Goal: Navigation & Orientation: Find specific page/section

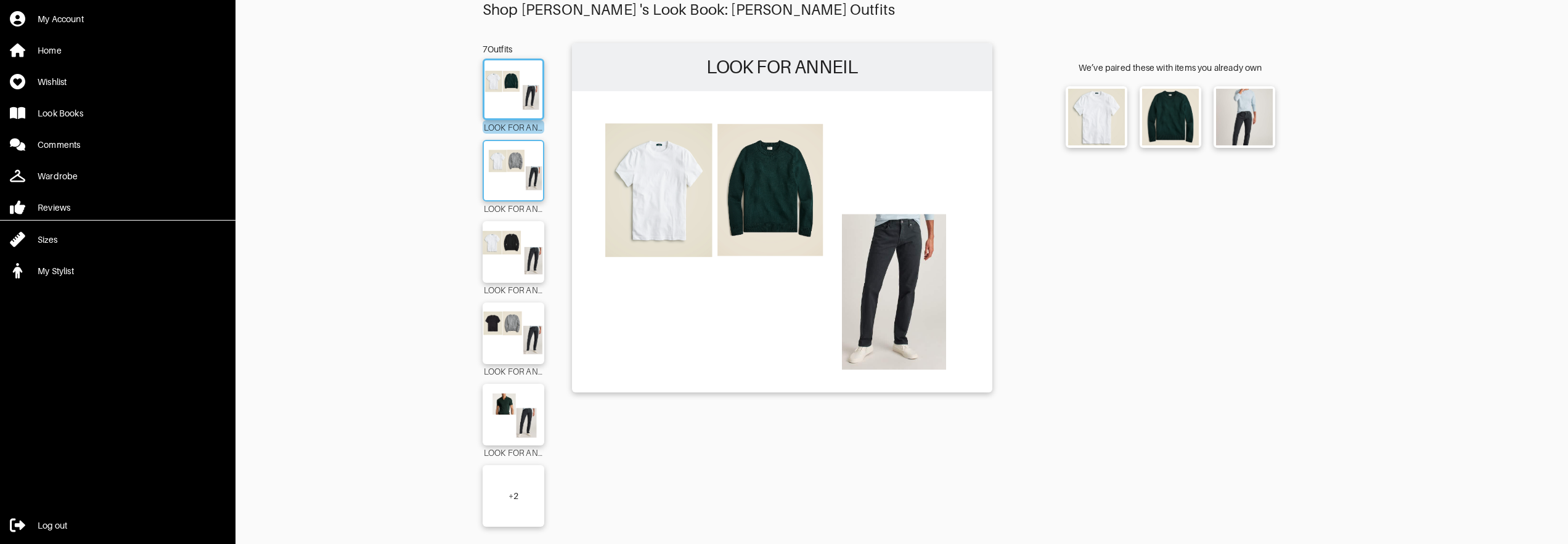
scroll to position [50, 0]
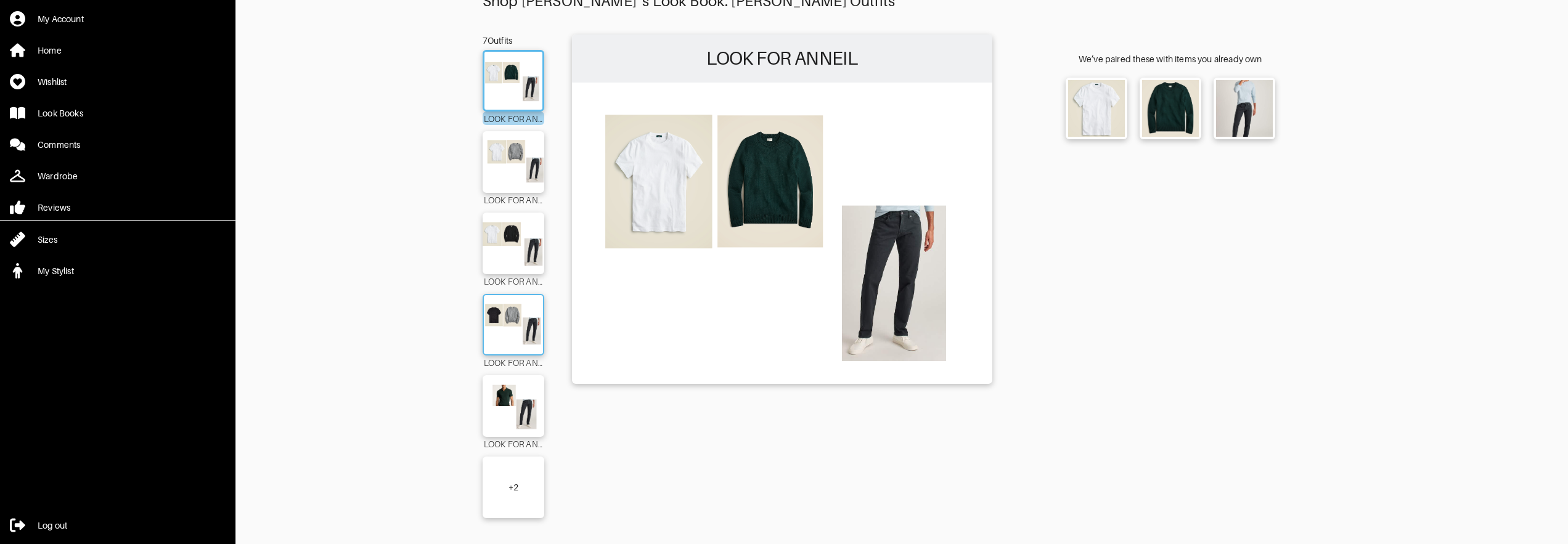
click at [521, 324] on img at bounding box center [513, 324] width 66 height 47
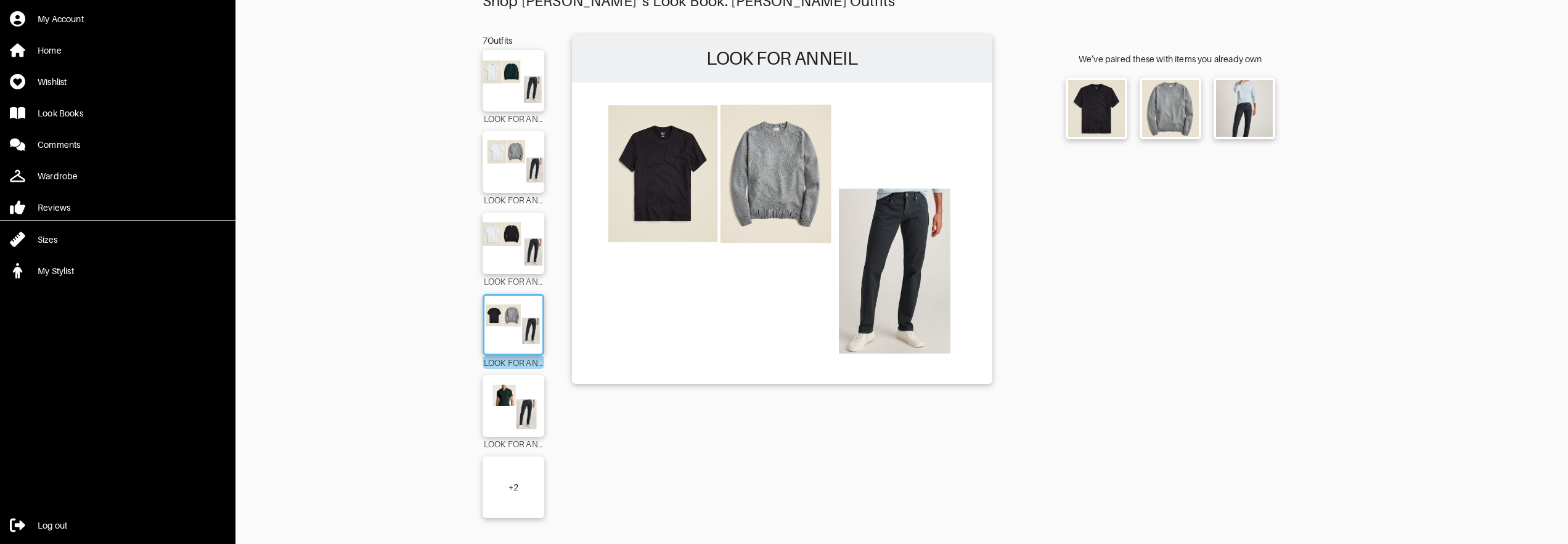
click at [509, 492] on div "+ 2" at bounding box center [513, 487] width 10 height 12
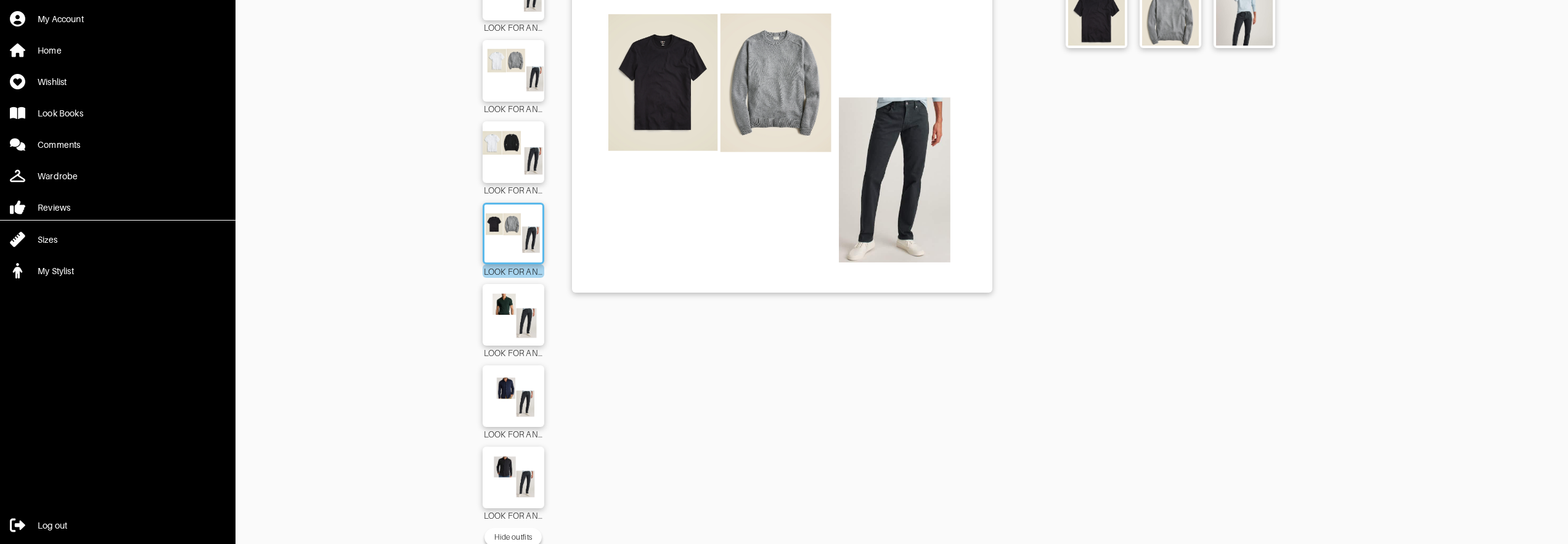
scroll to position [149, 0]
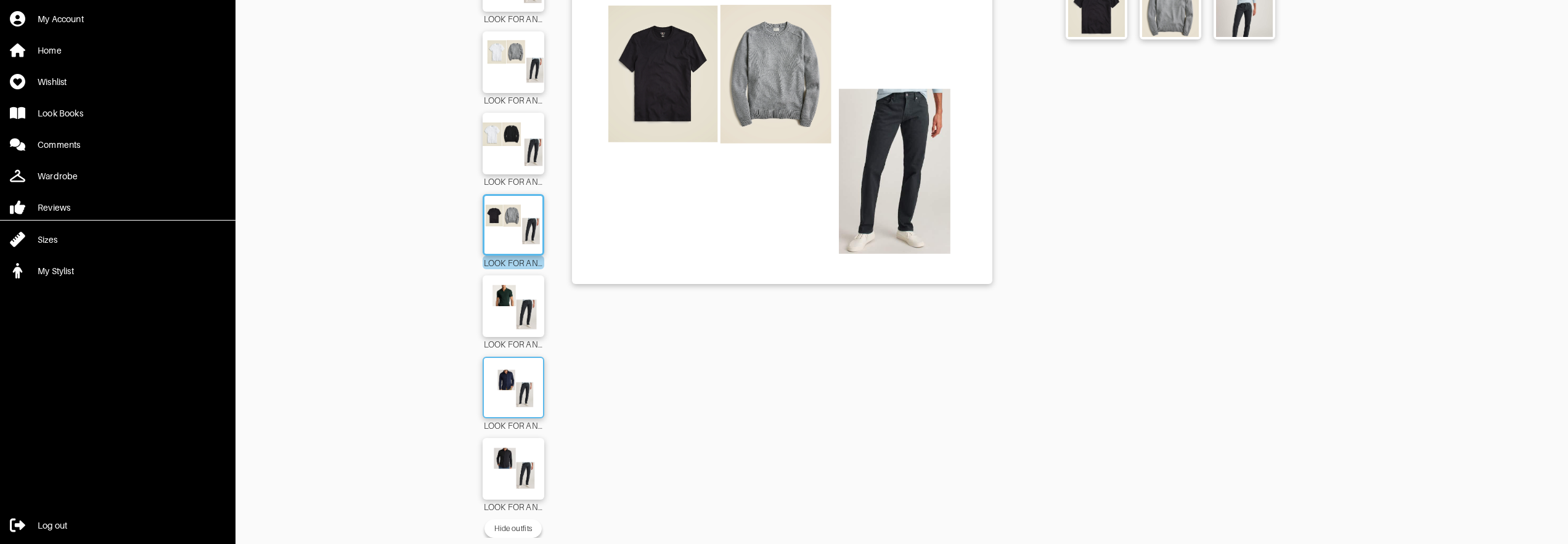
click at [514, 383] on img at bounding box center [513, 388] width 66 height 47
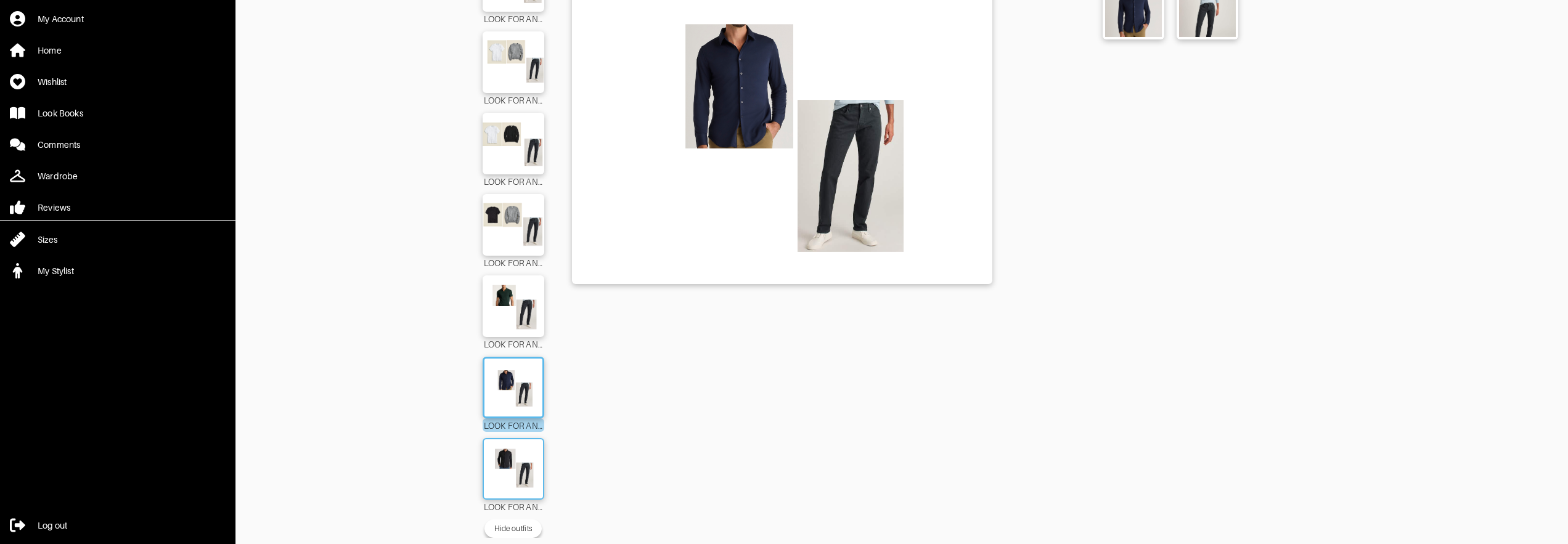
click at [509, 442] on div at bounding box center [514, 469] width 62 height 62
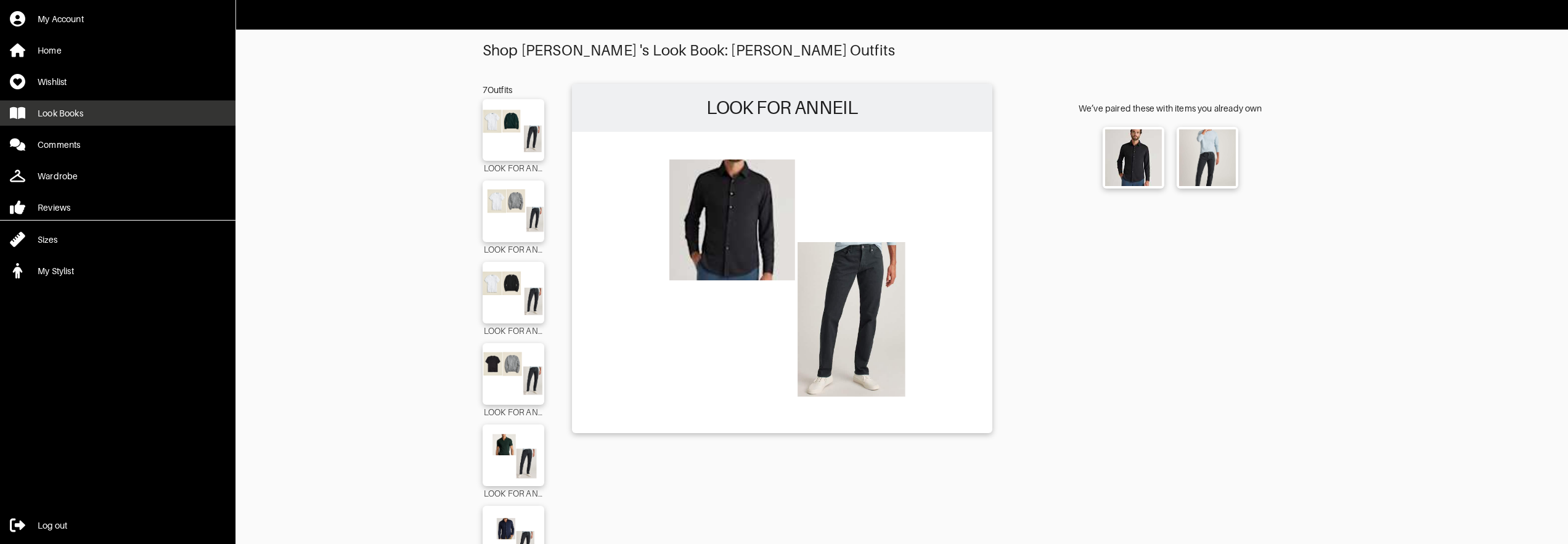
click at [46, 113] on div "Look Books" at bounding box center [60, 113] width 46 height 12
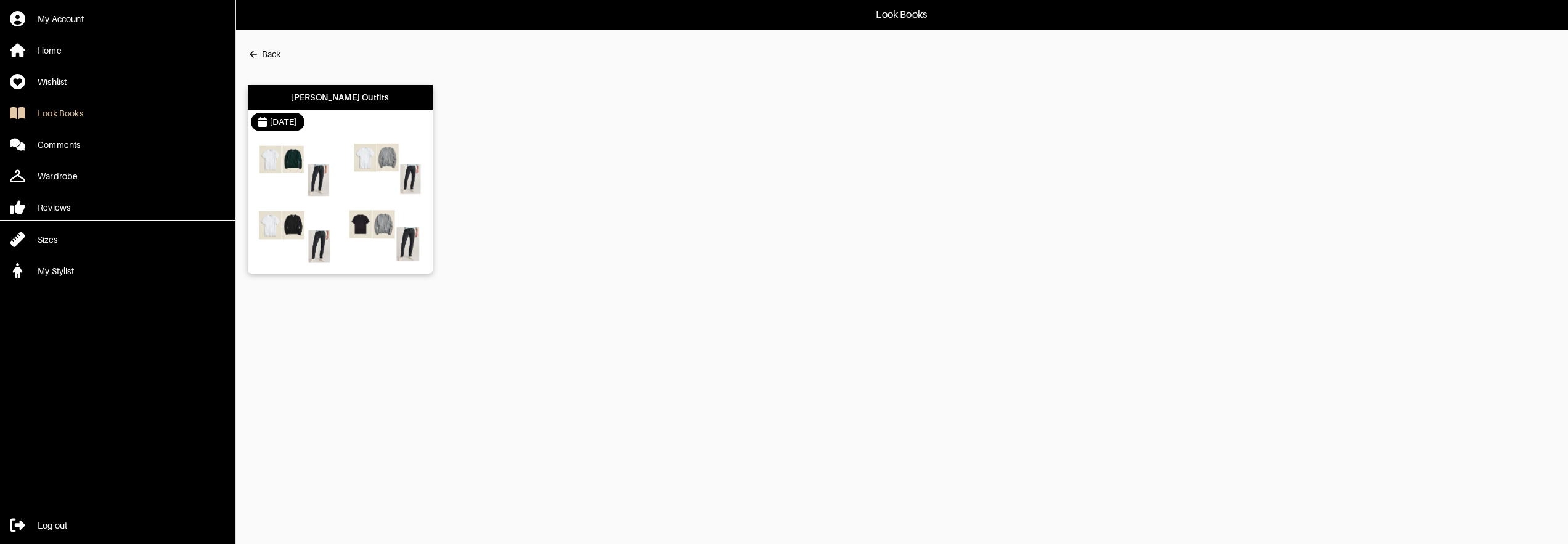
click at [352, 209] on img at bounding box center [384, 236] width 83 height 59
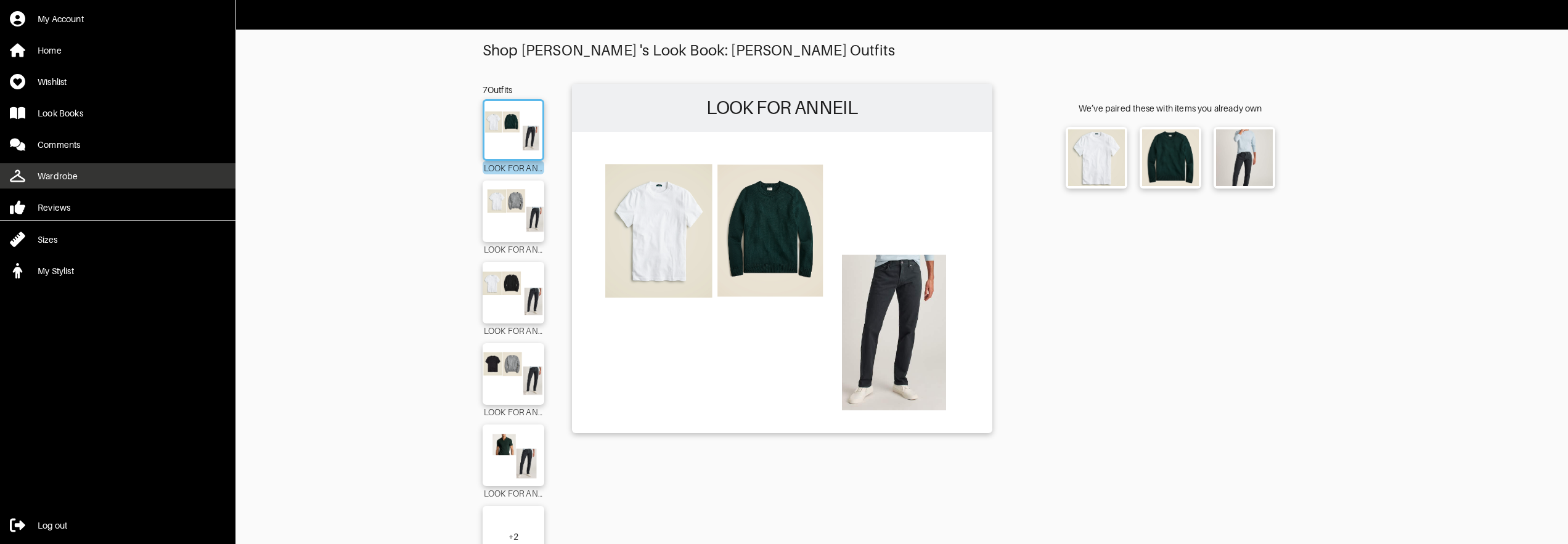
click at [60, 178] on div "Wardrobe" at bounding box center [57, 176] width 40 height 12
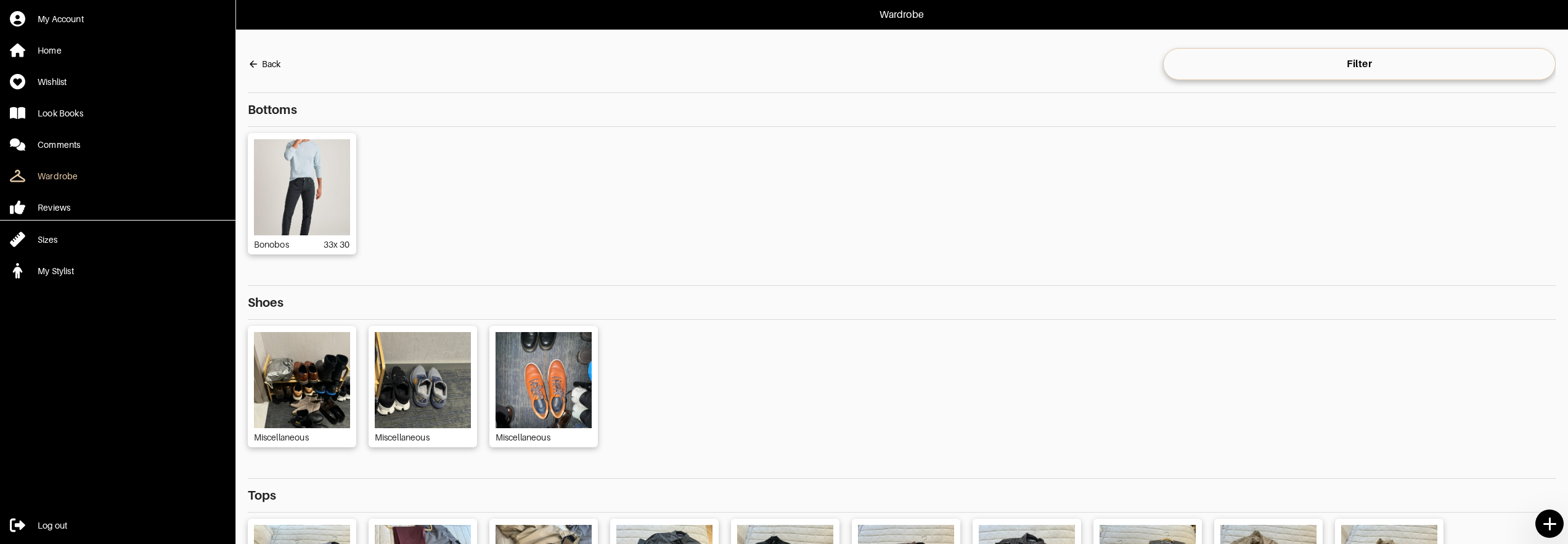
click at [323, 213] on img at bounding box center [301, 187] width 96 height 96
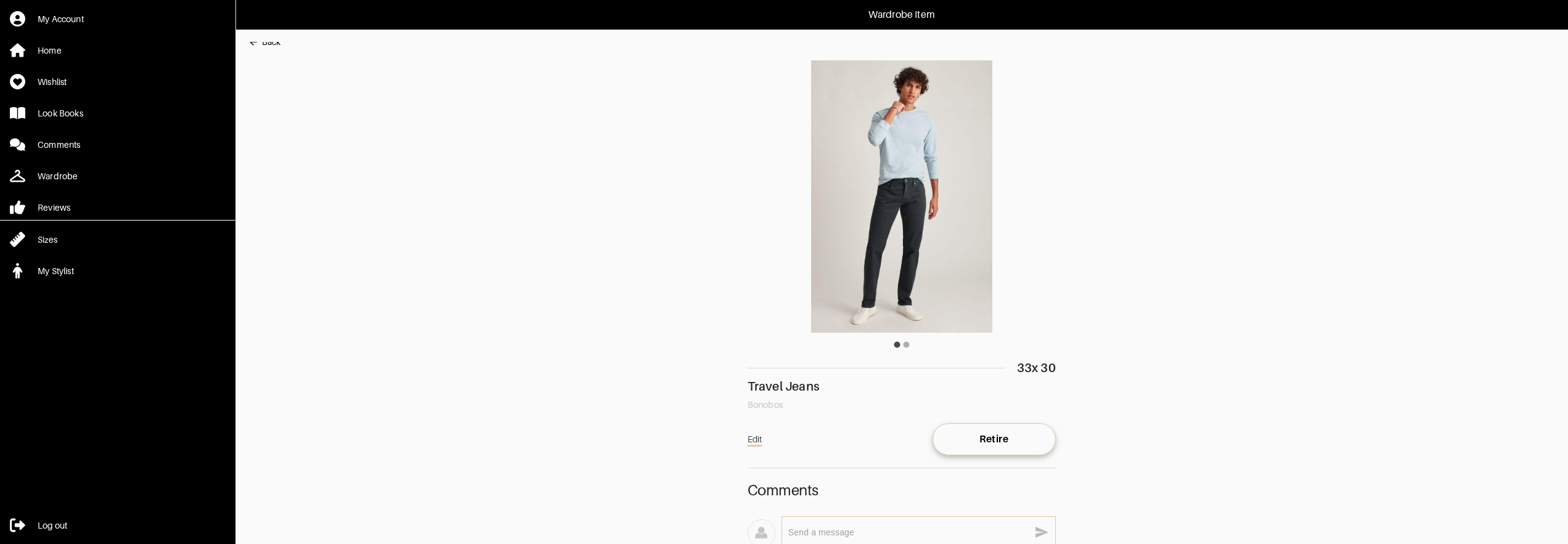
click at [270, 44] on div "Back" at bounding box center [271, 42] width 19 height 12
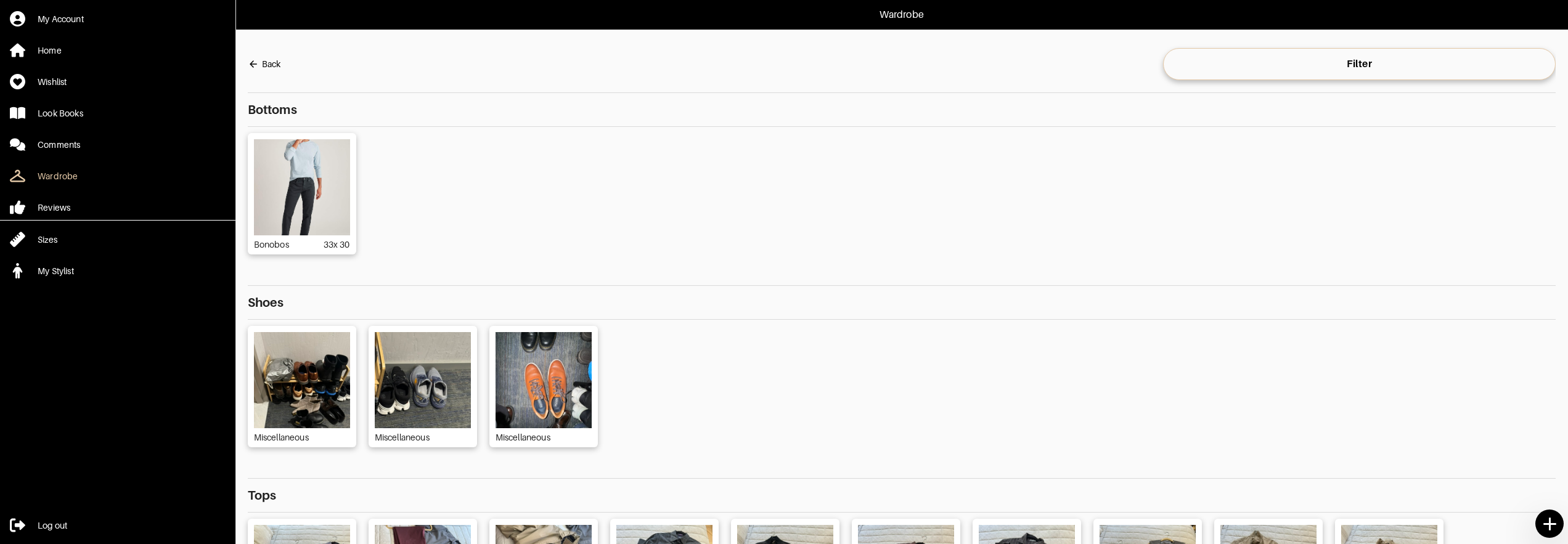
click at [266, 64] on div "Back" at bounding box center [271, 64] width 19 height 12
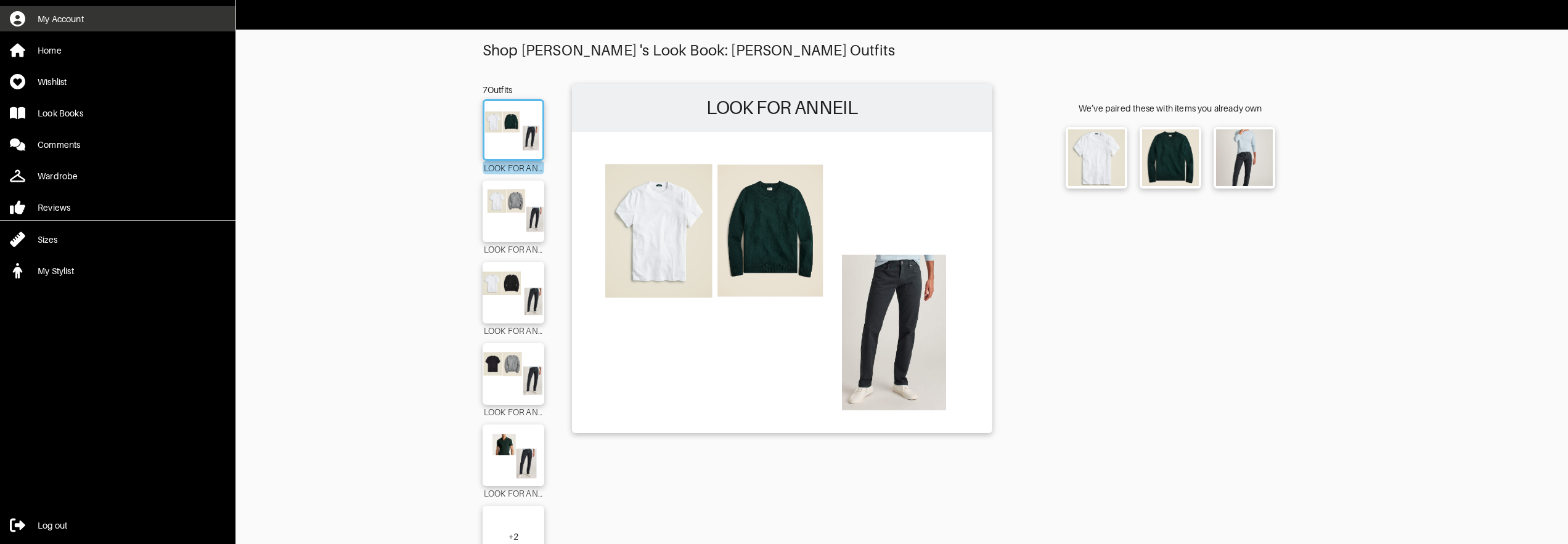
click at [65, 17] on div "My Account" at bounding box center [61, 19] width 46 height 12
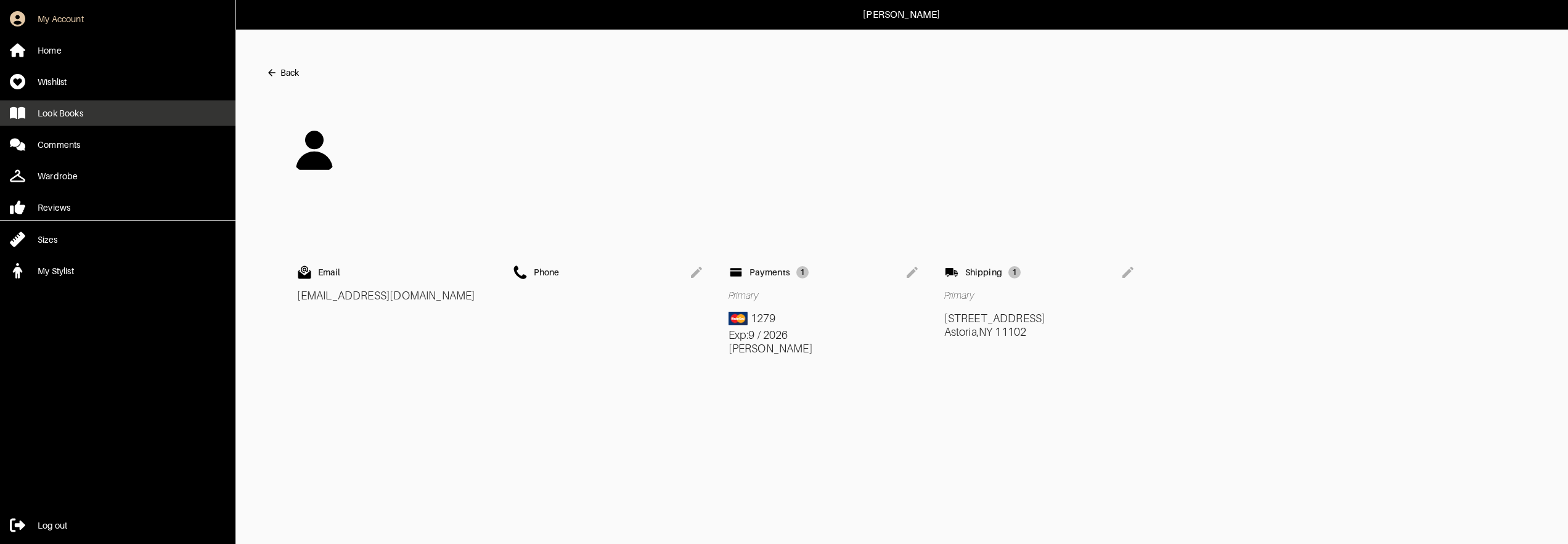
click at [64, 115] on div "Look Books" at bounding box center [60, 113] width 46 height 12
